Goal: Information Seeking & Learning: Learn about a topic

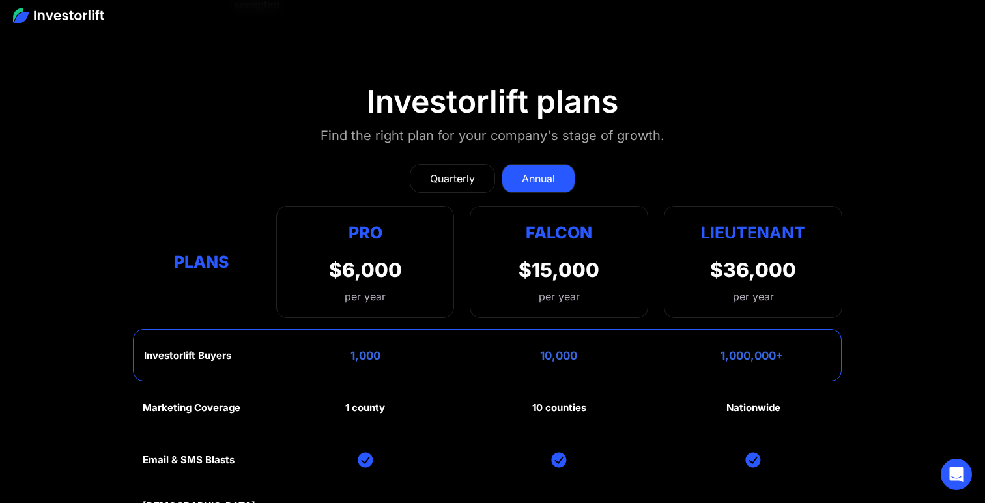
scroll to position [5798, 0]
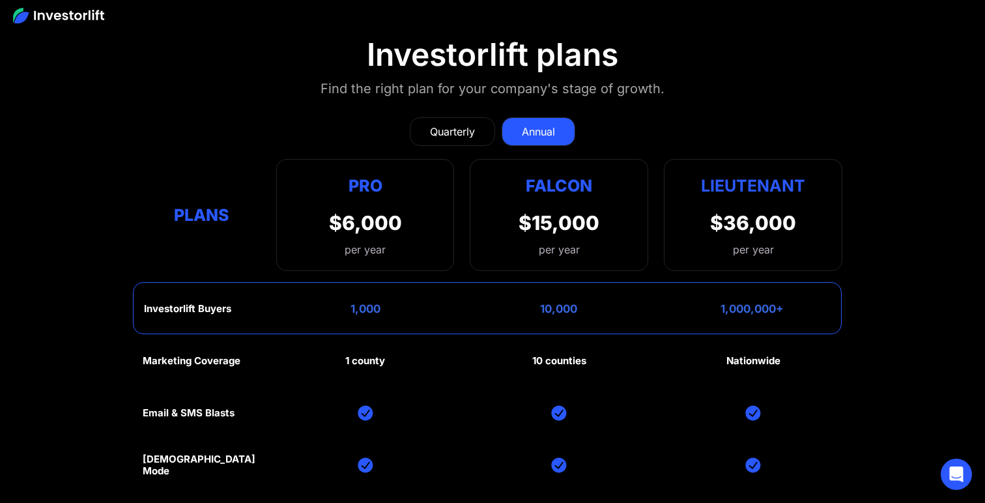
click at [449, 124] on div "Quarterly" at bounding box center [452, 132] width 45 height 16
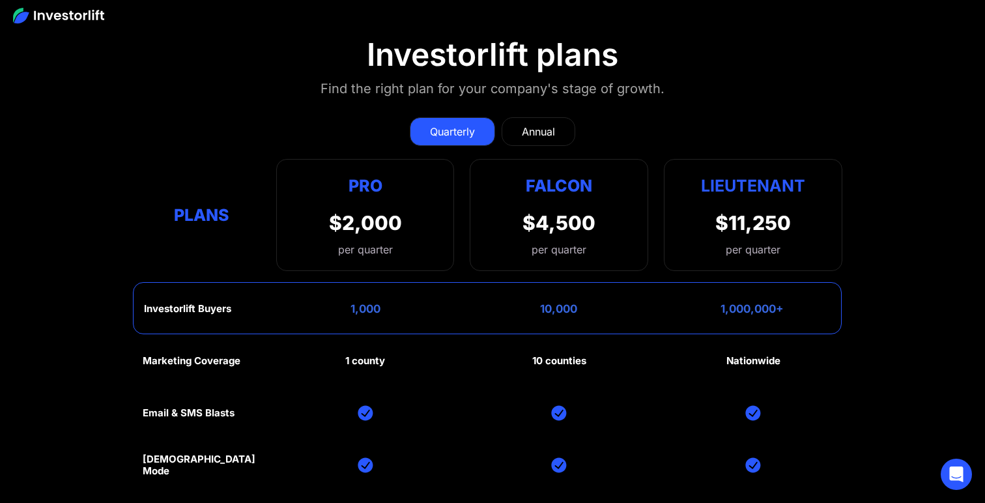
click at [530, 117] on link "Annual" at bounding box center [538, 131] width 74 height 29
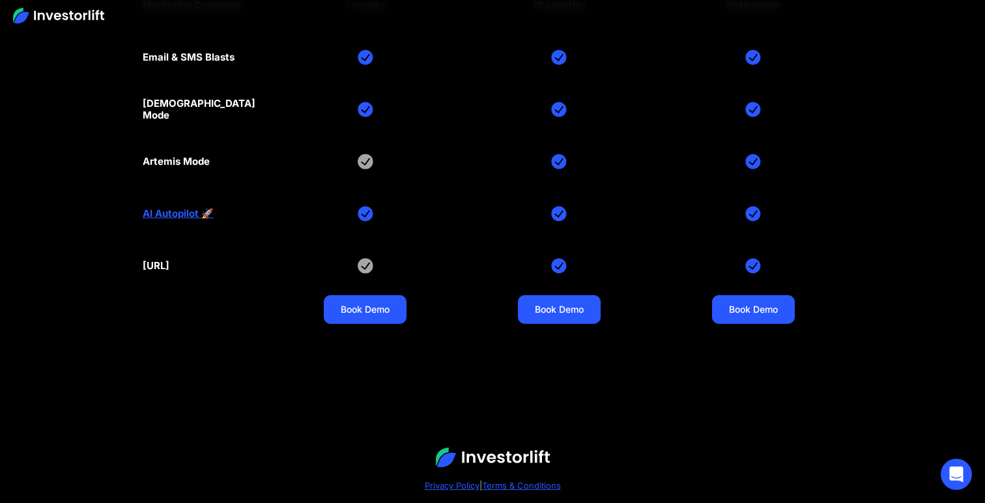
scroll to position [6190, 0]
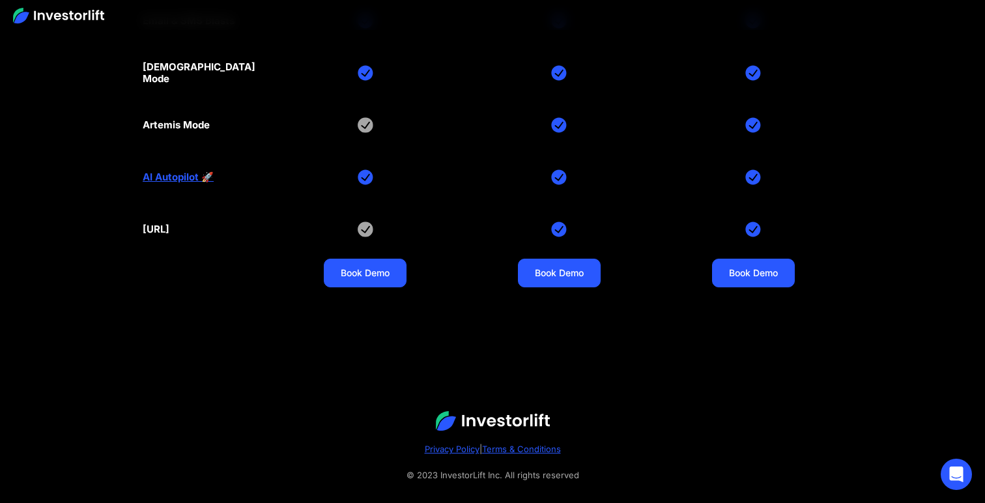
click at [182, 171] on link "AI Autopilot 🚀" at bounding box center [178, 177] width 71 height 12
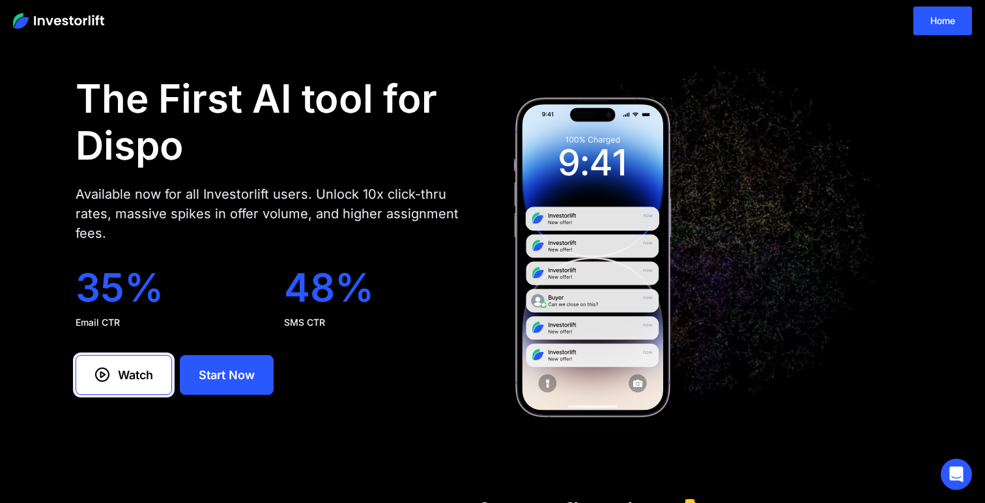
click at [161, 377] on link "Watch" at bounding box center [124, 375] width 96 height 40
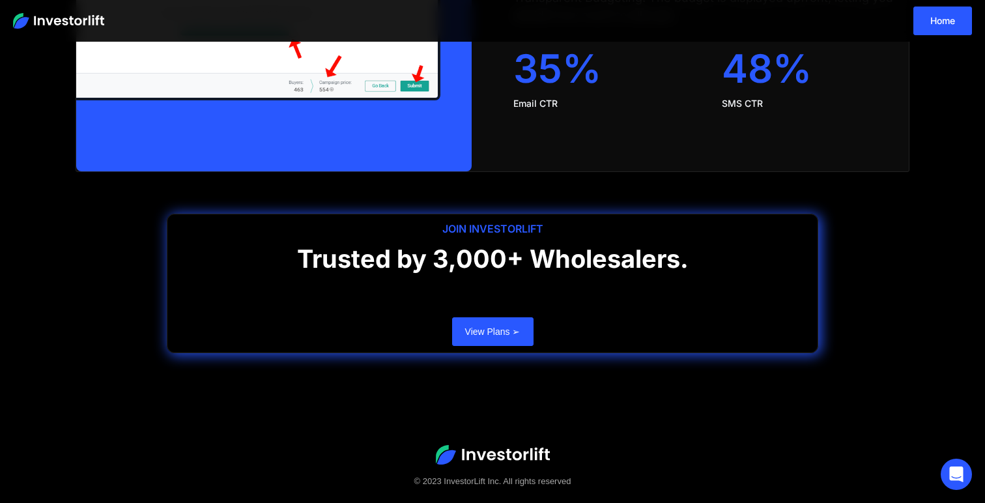
scroll to position [2720, 0]
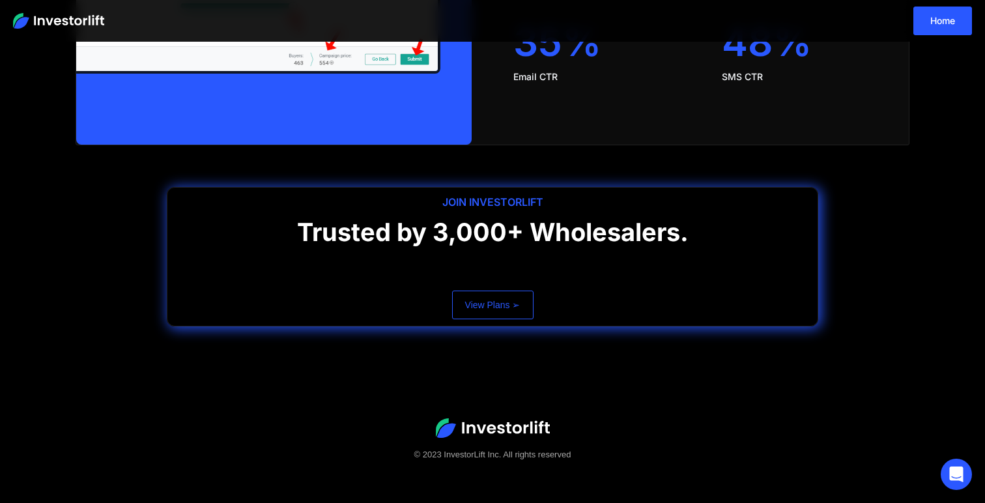
click at [460, 305] on link "View Plans ➢" at bounding box center [492, 304] width 81 height 29
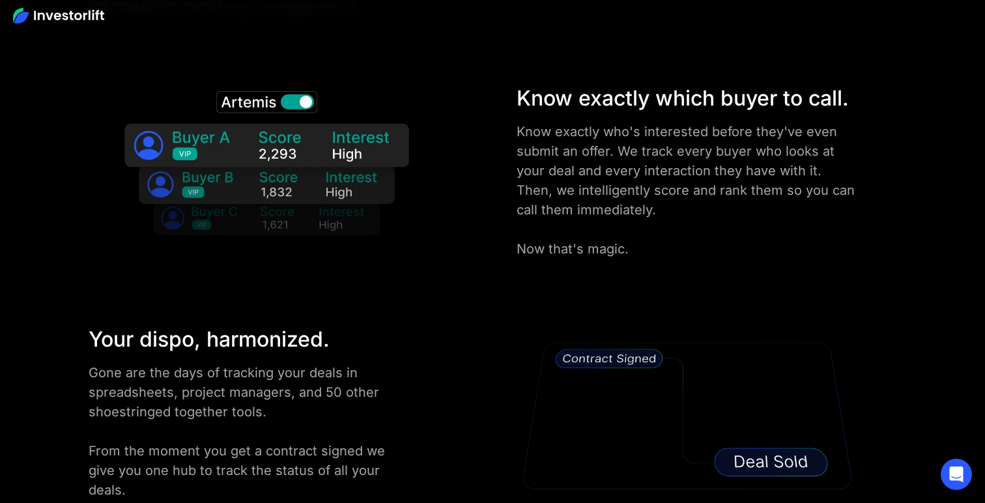
scroll to position [2104, 0]
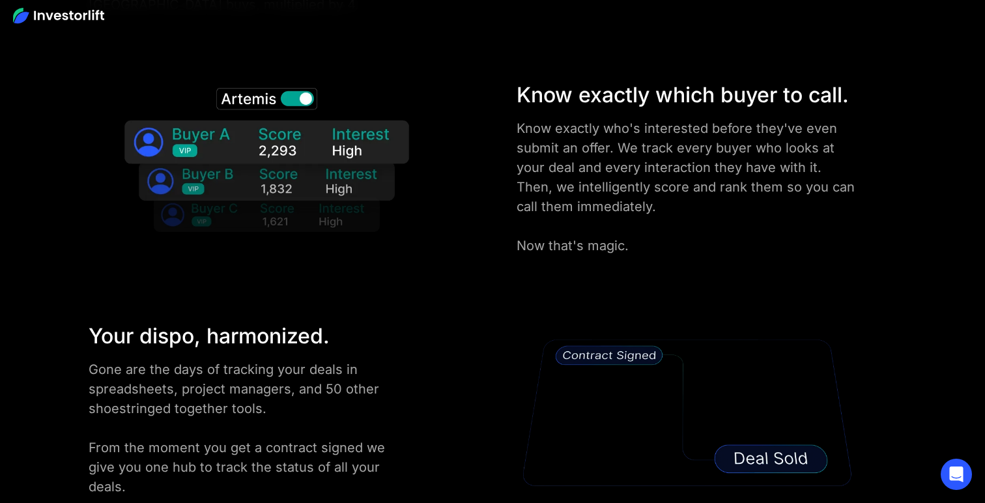
click at [299, 94] on img at bounding box center [266, 165] width 321 height 173
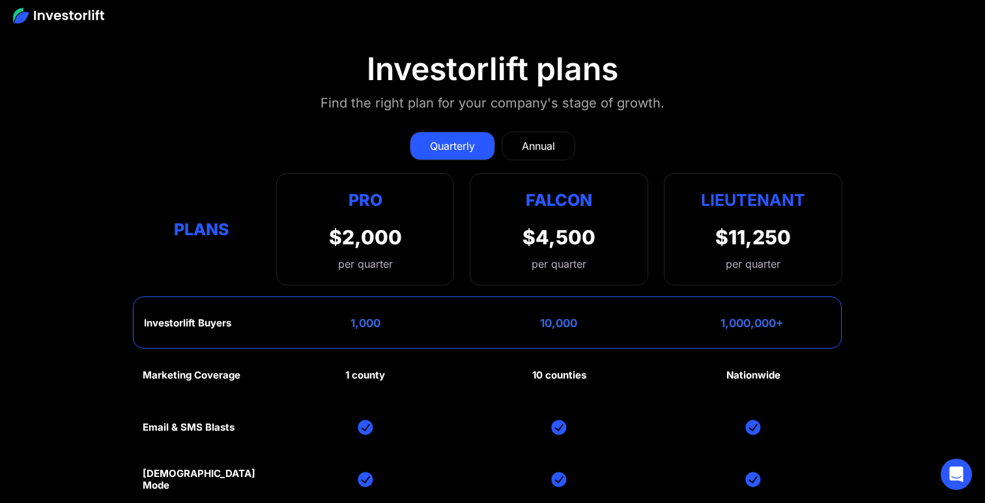
scroll to position [5780, 0]
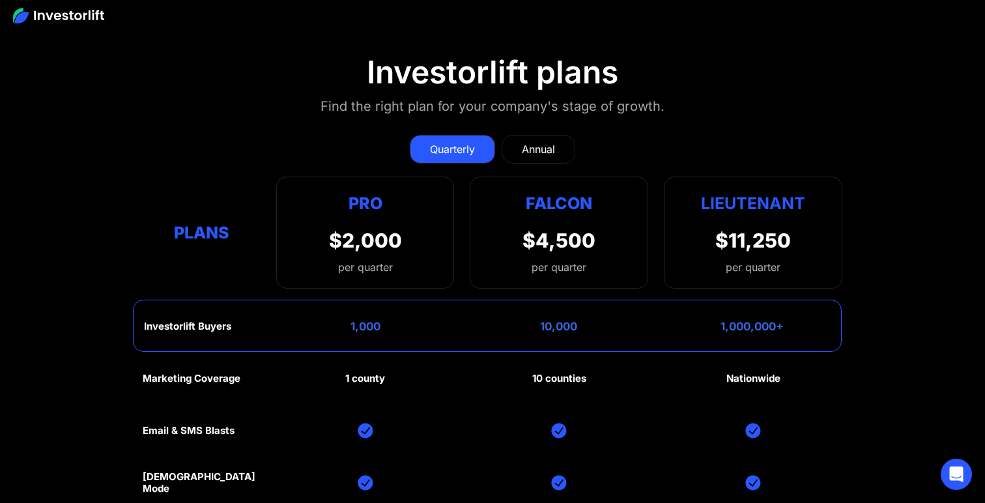
click at [526, 141] on div "Annual" at bounding box center [538, 149] width 33 height 16
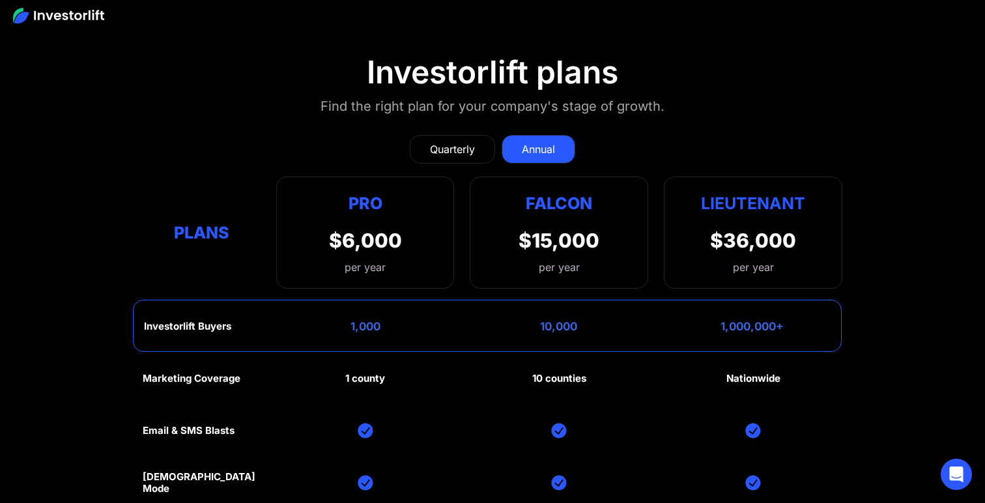
click at [463, 141] on div "Quarterly" at bounding box center [452, 149] width 45 height 16
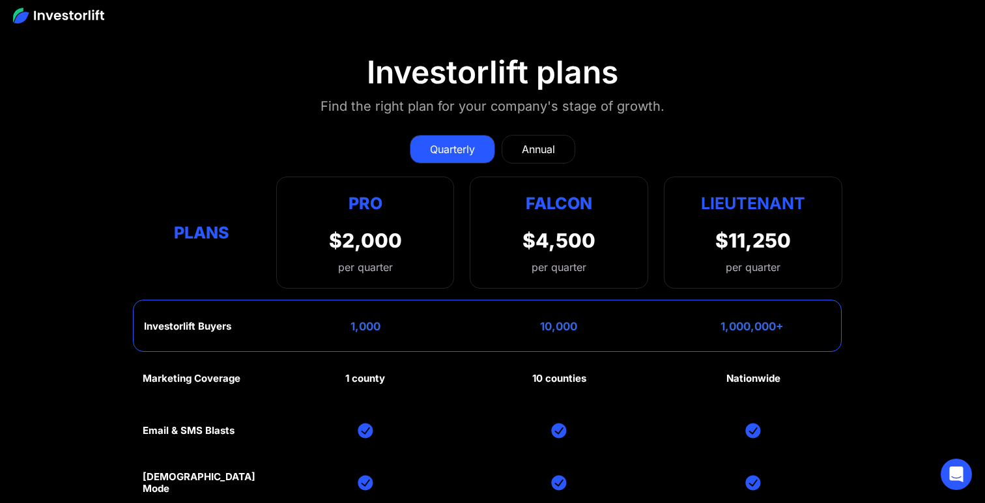
click at [522, 136] on link "Annual" at bounding box center [538, 149] width 74 height 29
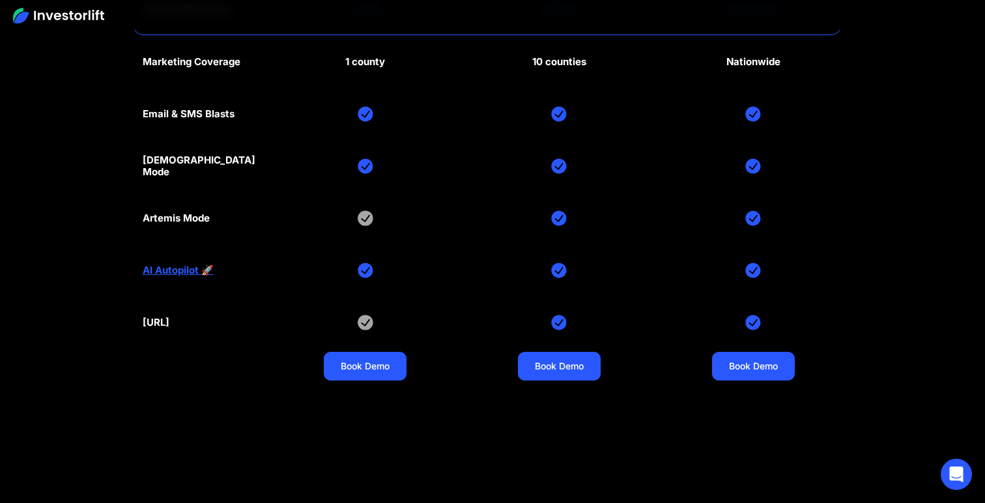
scroll to position [6190, 0]
